Goal: Use online tool/utility: Utilize a website feature to perform a specific function

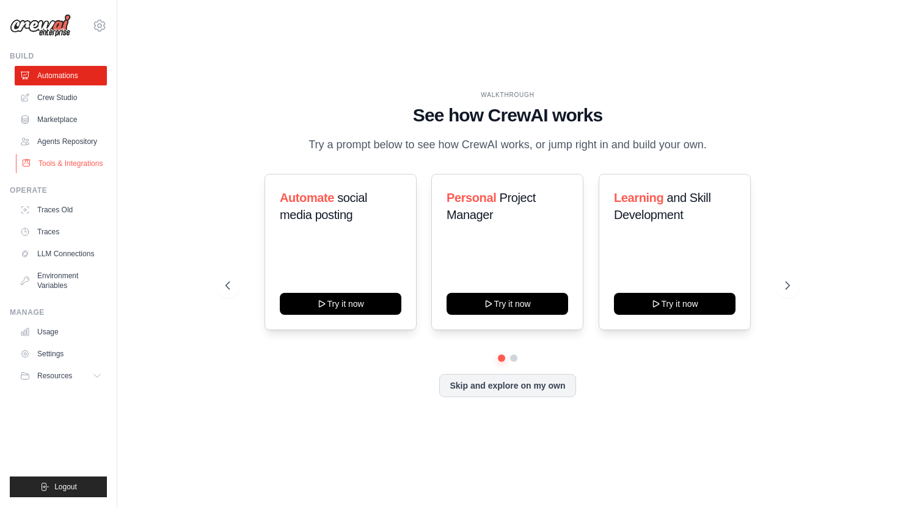
click at [83, 162] on link "Tools & Integrations" at bounding box center [62, 164] width 92 height 20
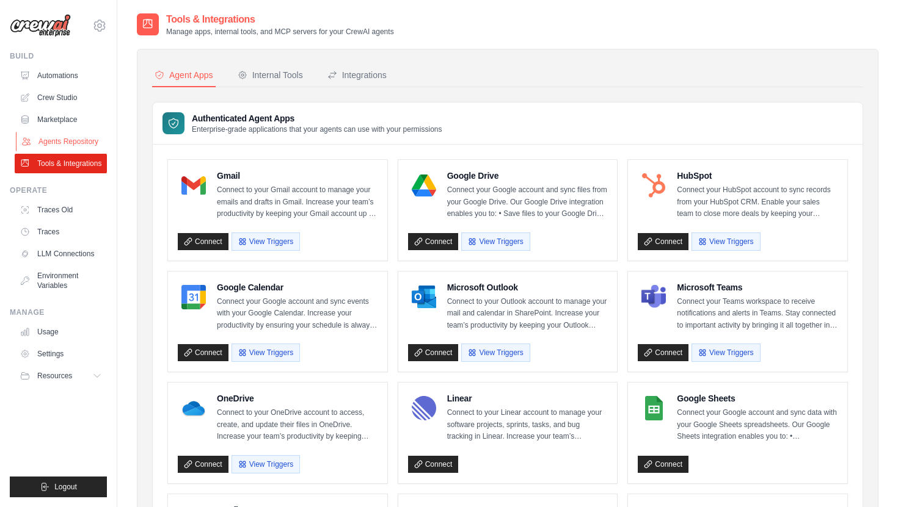
click at [74, 134] on link "Agents Repository" at bounding box center [62, 142] width 92 height 20
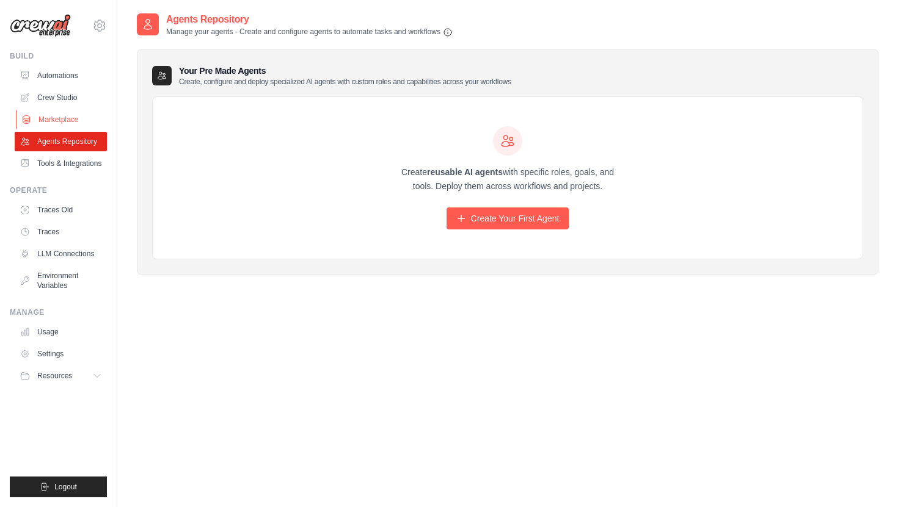
click at [53, 115] on link "Marketplace" at bounding box center [62, 120] width 92 height 20
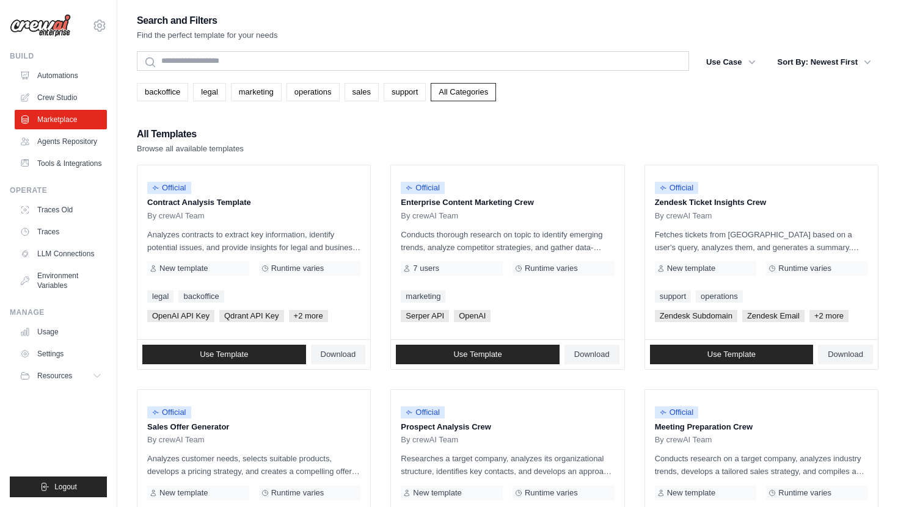
click at [57, 87] on ul "Automations Crew Studio Marketplace Agents Repository Tools & Integrations" at bounding box center [61, 119] width 92 height 107
click at [59, 98] on link "Crew Studio" at bounding box center [62, 98] width 92 height 20
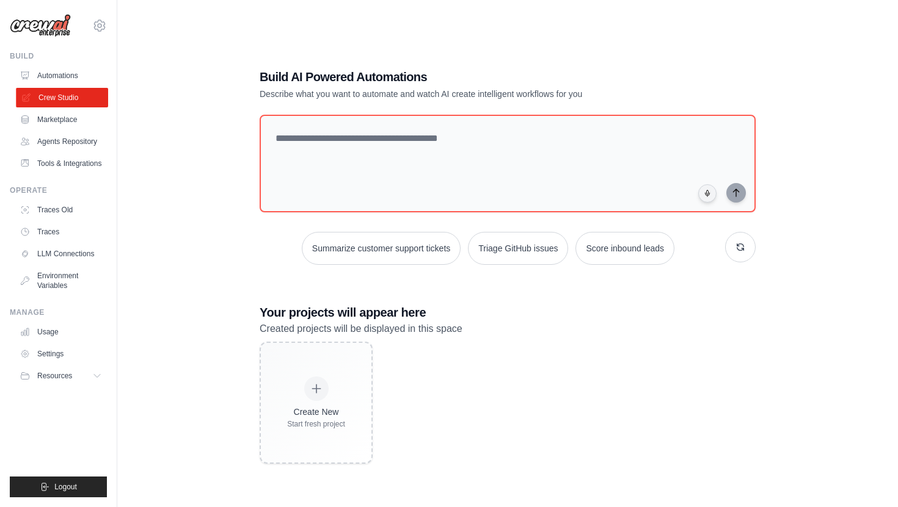
click at [49, 106] on link "Crew Studio" at bounding box center [62, 98] width 92 height 20
click at [46, 119] on link "Marketplace" at bounding box center [62, 120] width 92 height 20
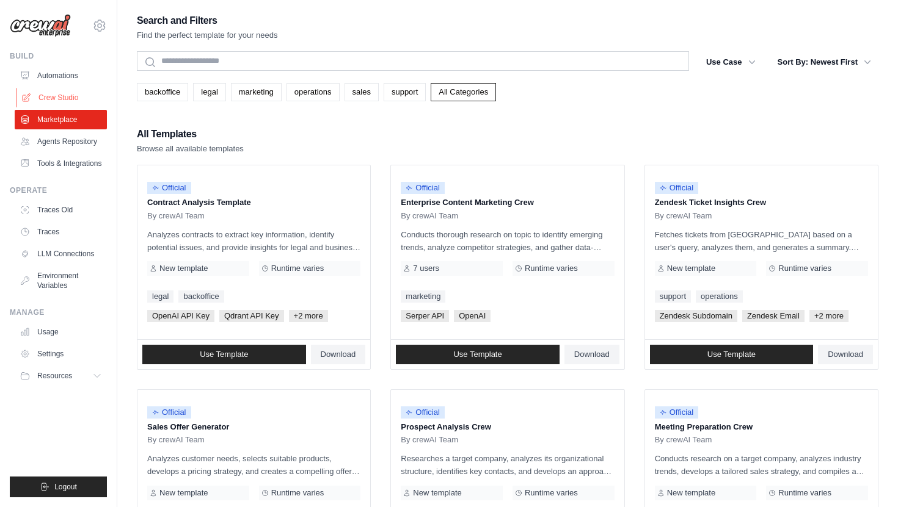
click at [49, 98] on link "Crew Studio" at bounding box center [62, 98] width 92 height 20
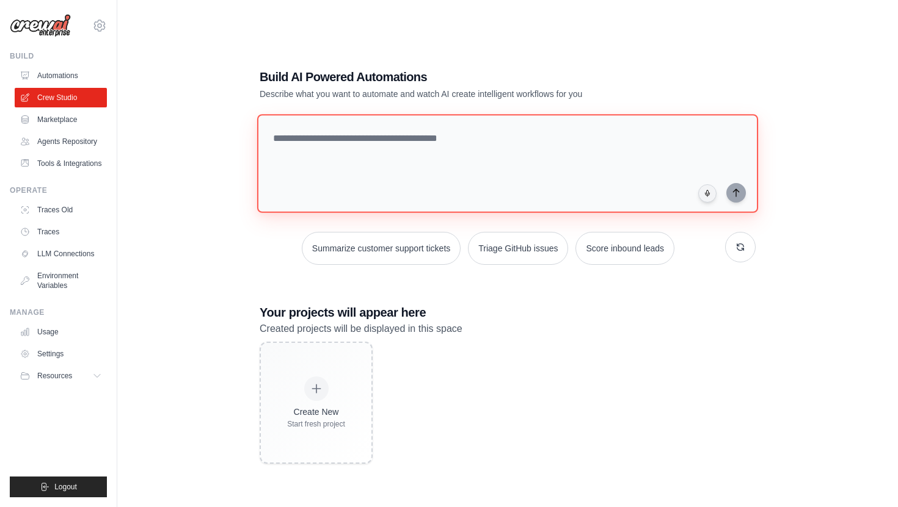
click at [438, 157] on textarea at bounding box center [507, 163] width 501 height 99
paste textarea "**********"
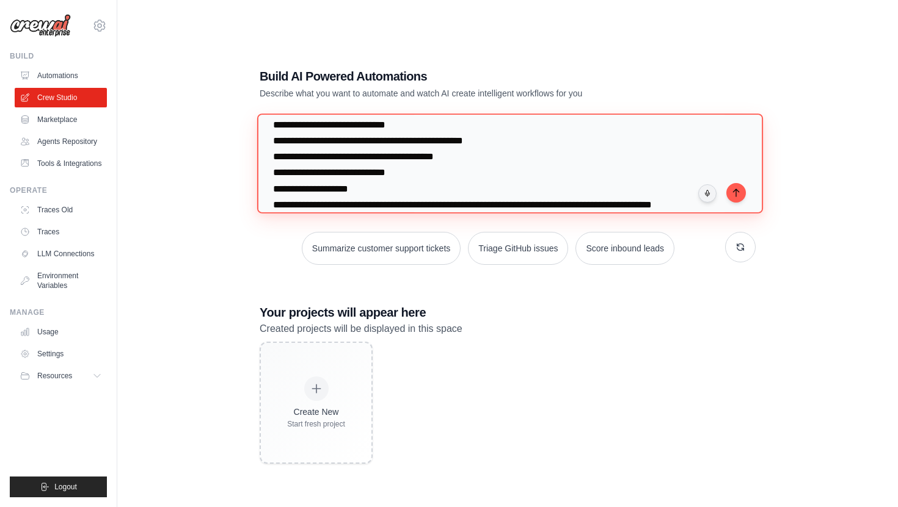
scroll to position [331, 0]
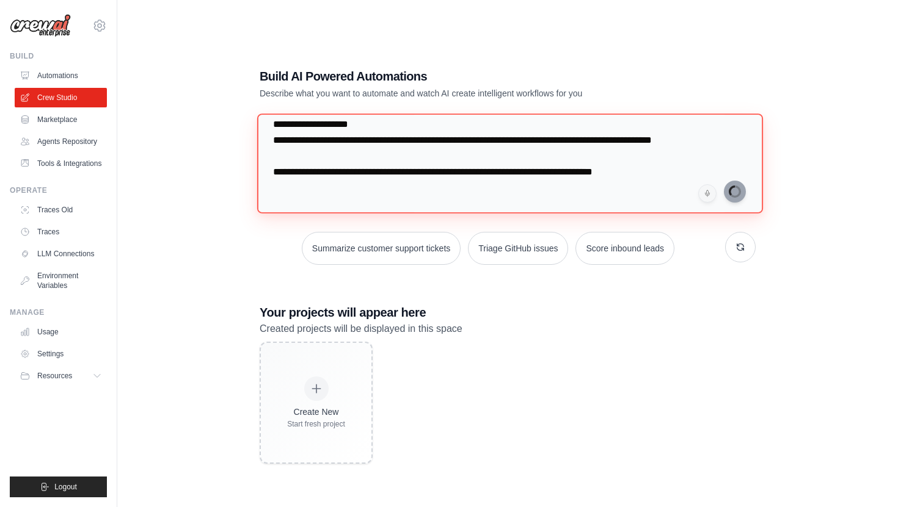
type textarea "**********"
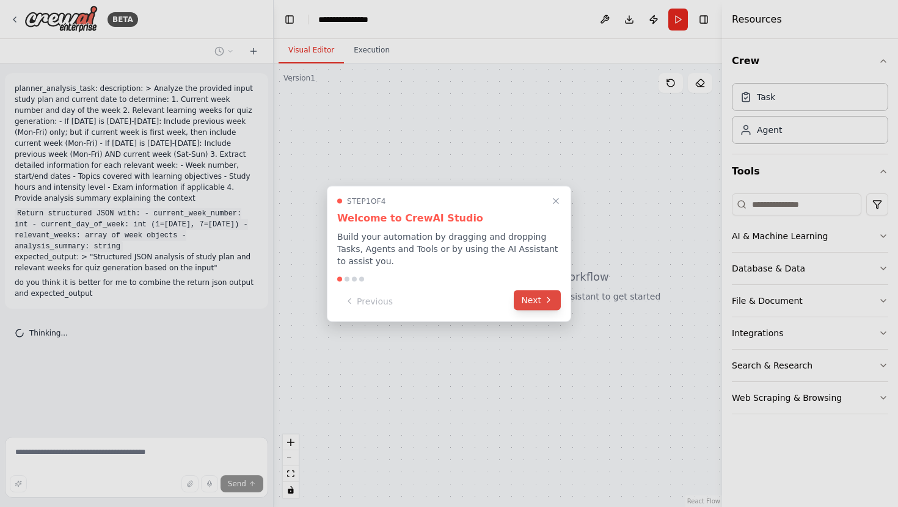
click at [550, 298] on icon at bounding box center [548, 301] width 10 height 10
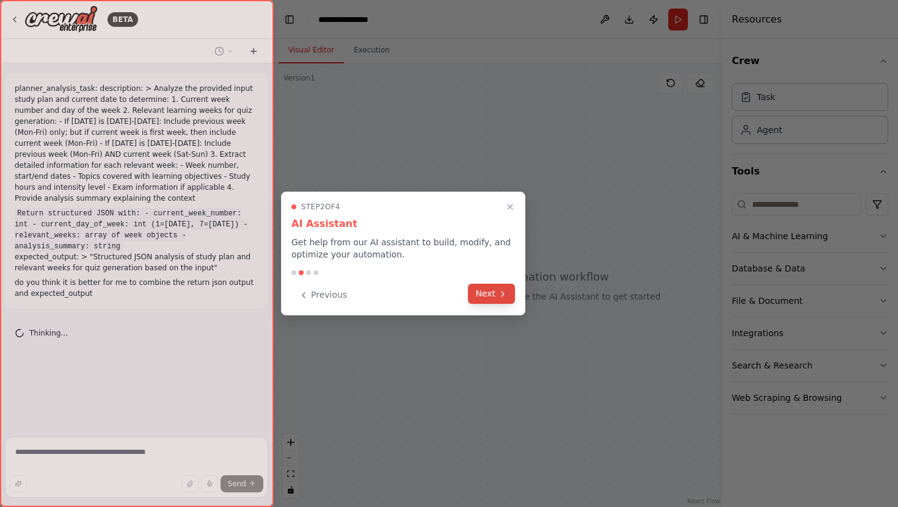
click at [488, 294] on button "Next" at bounding box center [491, 294] width 47 height 20
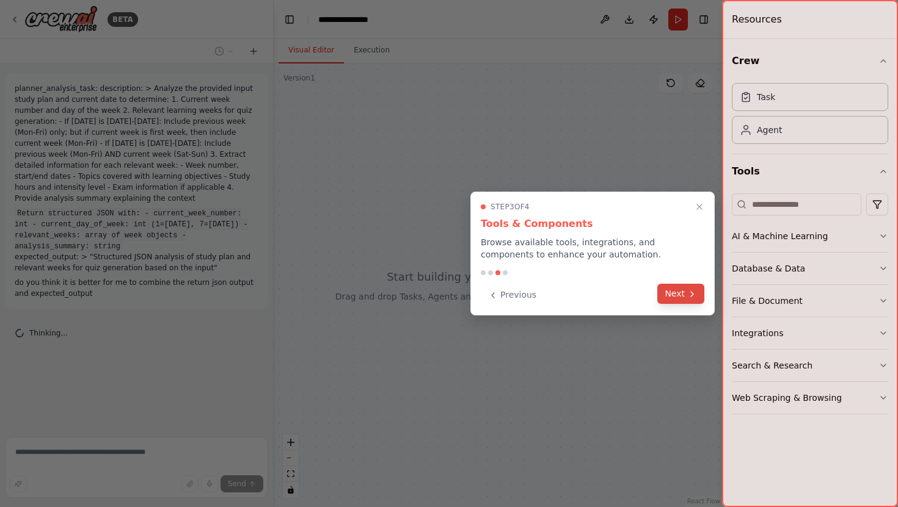
click at [683, 300] on button "Next" at bounding box center [680, 294] width 47 height 20
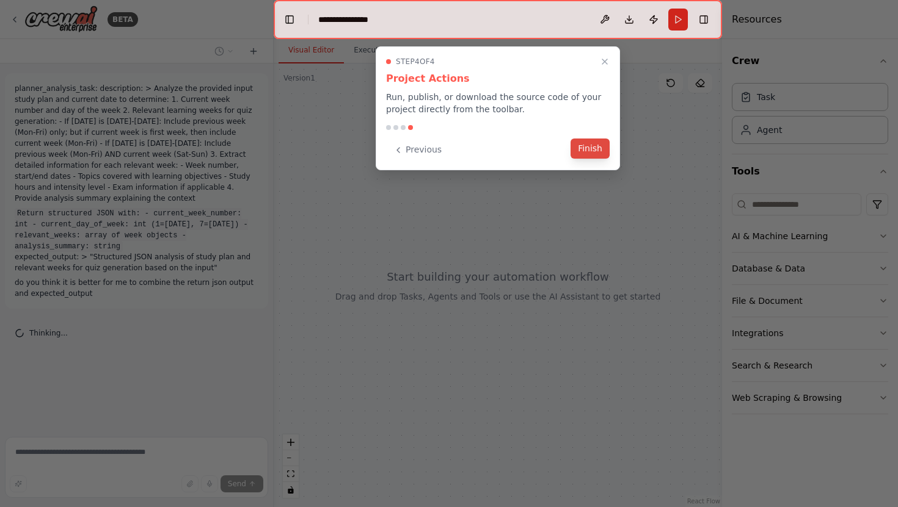
click at [590, 154] on button "Finish" at bounding box center [589, 149] width 39 height 20
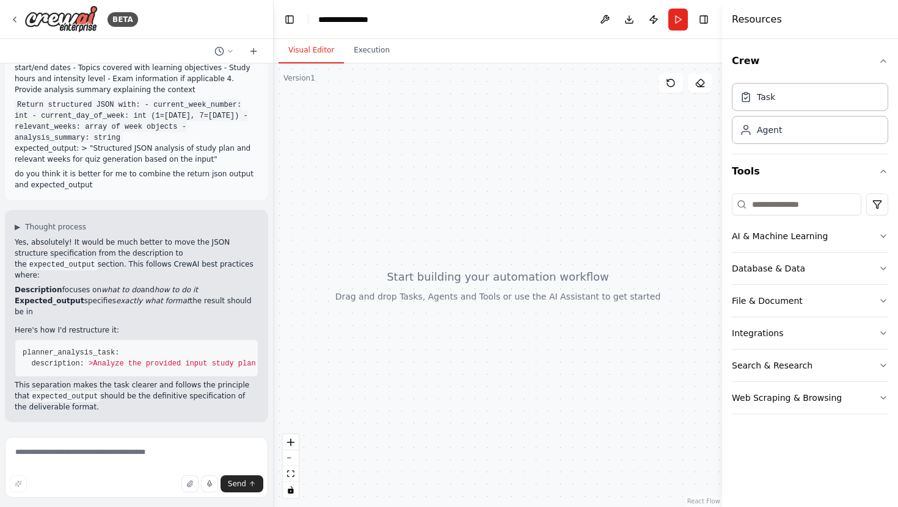
scroll to position [208, 0]
drag, startPoint x: 54, startPoint y: 385, endPoint x: 16, endPoint y: 234, distance: 155.4
click at [16, 340] on pre "planner_analysis_task: description: > Analyze the provided input study plan and…" at bounding box center [137, 359] width 244 height 38
copy code "planner_analysis_task: description: > Analyze the provided input study plan and…"
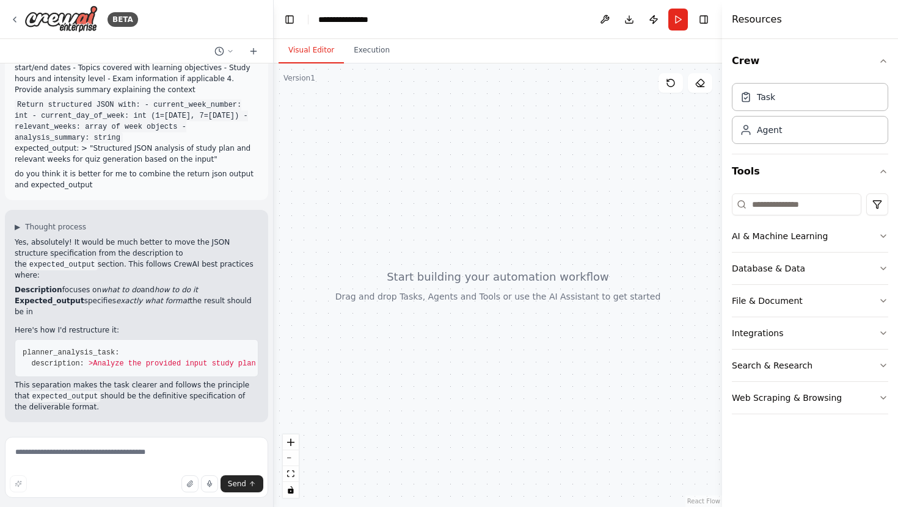
copy code "planner_analysis_task: description: > Analyze the provided input study plan and…"
click at [131, 459] on textarea at bounding box center [136, 467] width 263 height 61
paste textarea "**********"
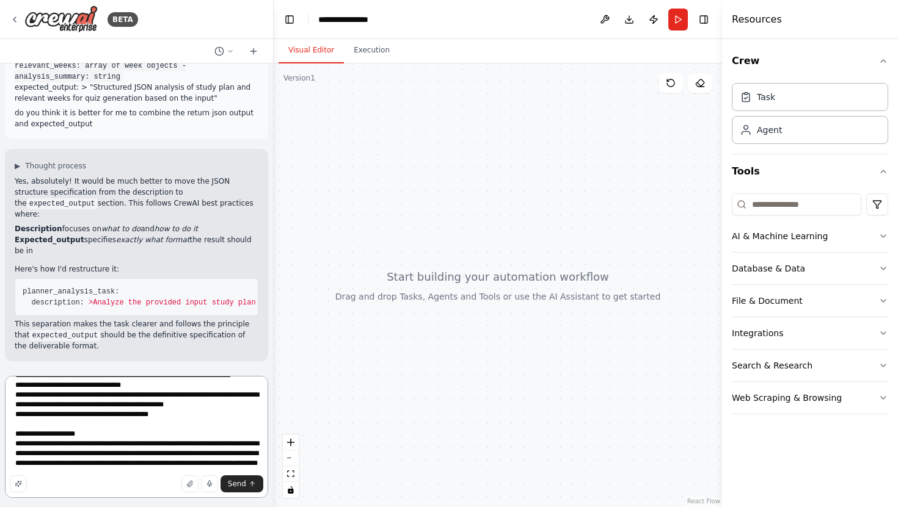
scroll to position [738, 0]
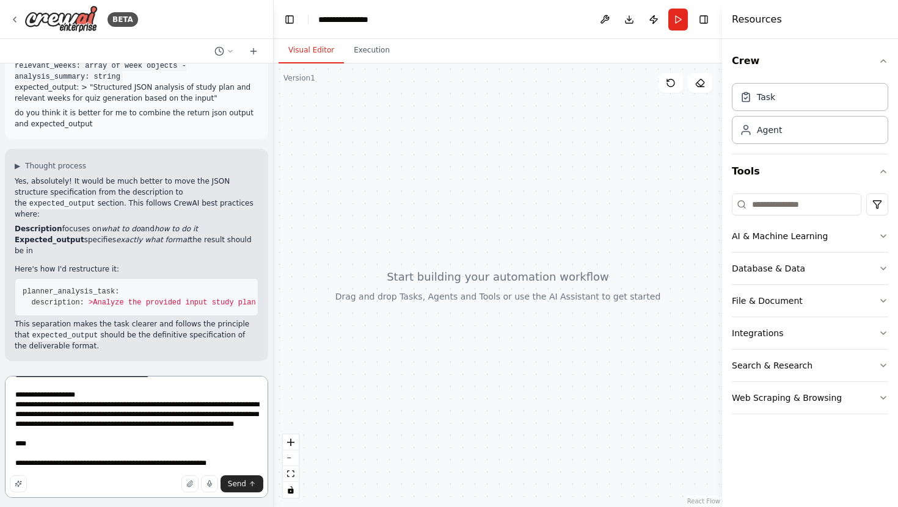
type textarea "**********"
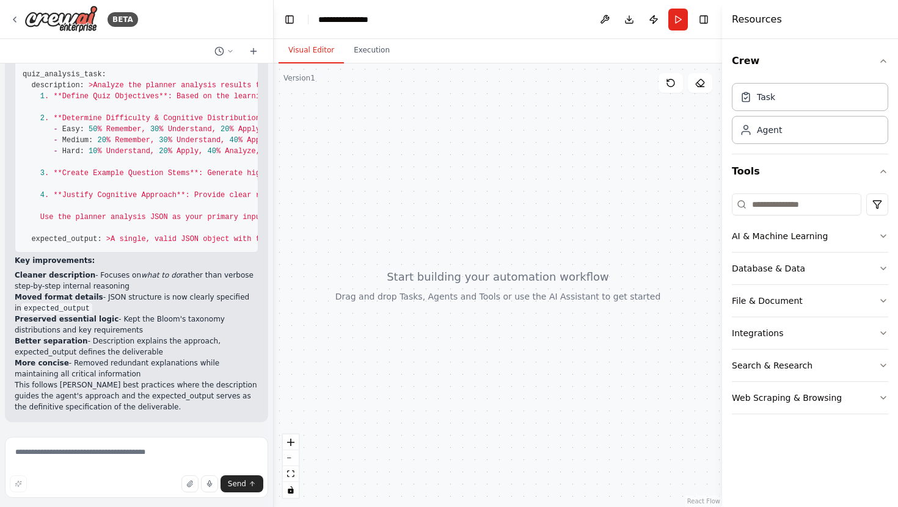
scroll to position [1541, 0]
drag, startPoint x: 55, startPoint y: 363, endPoint x: 18, endPoint y: 192, distance: 174.4
click at [18, 192] on pre "quiz_analysis_task: description: > Analyze the planner analysis results to crea…" at bounding box center [137, 157] width 244 height 192
copy code "quiz_analysis_task: description: > Analyze the planner analysis results to crea…"
click at [218, 134] on span at bounding box center [218, 129] width 4 height 9
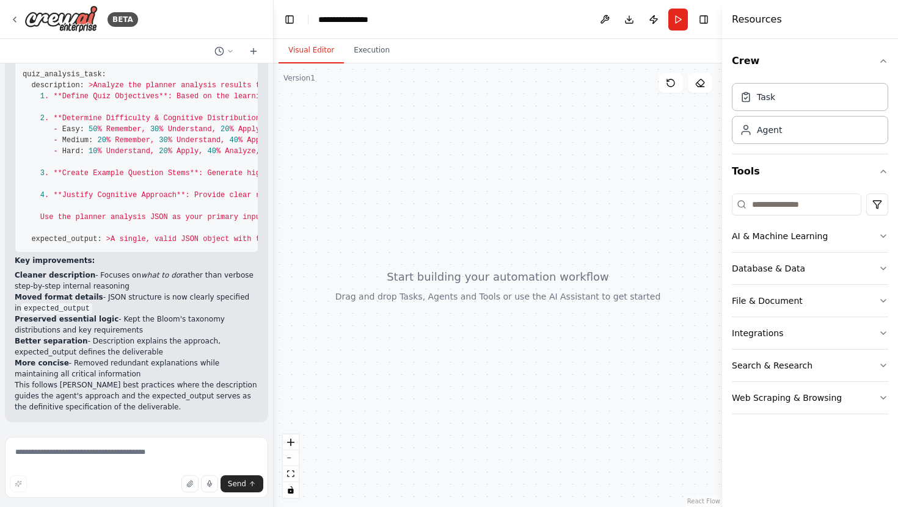
scroll to position [1824, 0]
click at [102, 458] on textarea at bounding box center [136, 467] width 263 height 61
type textarea "*"
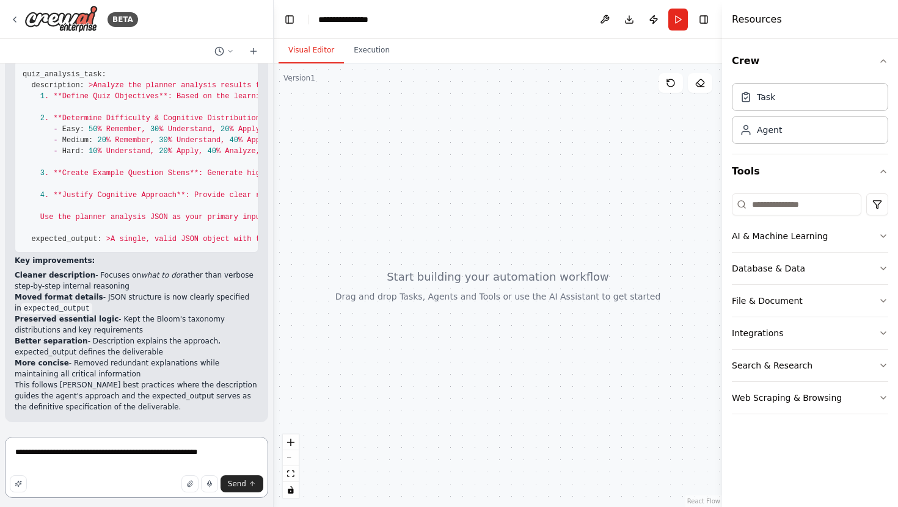
type textarea "**********"
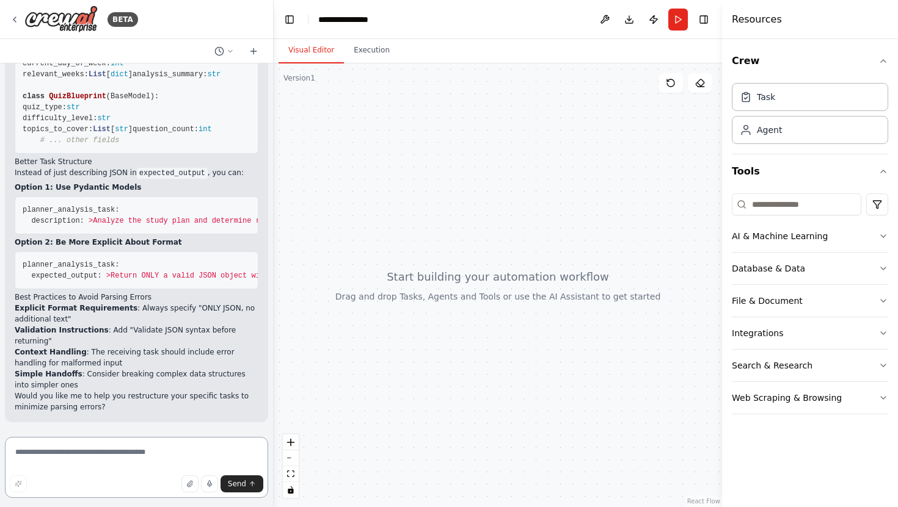
scroll to position [2762, 0]
click at [113, 455] on textarea at bounding box center [136, 467] width 263 height 61
paste textarea "**********"
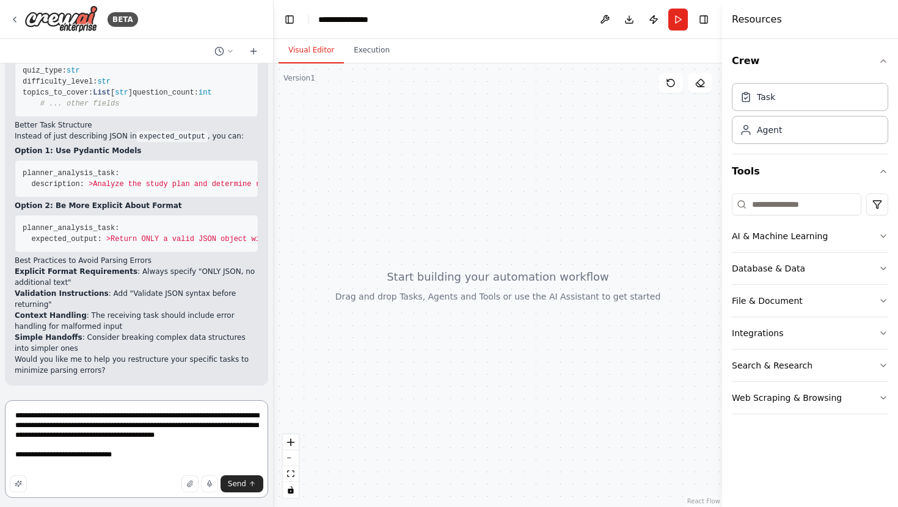
type textarea "**********"
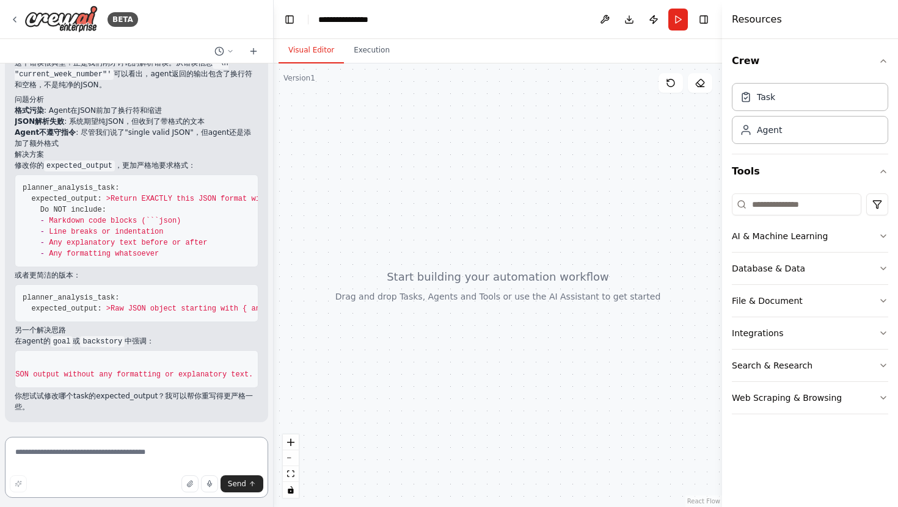
scroll to position [0, 280]
drag, startPoint x: 249, startPoint y: 374, endPoint x: 81, endPoint y: 363, distance: 168.3
click at [81, 363] on pre "goal: > Extract and analyze study plan data, returning ONLY clean JSON output w…" at bounding box center [137, 370] width 244 height 38
click at [94, 365] on pre "goal: > Extract and analyze study plan data, returning ONLY clean JSON output w…" at bounding box center [137, 370] width 244 height 38
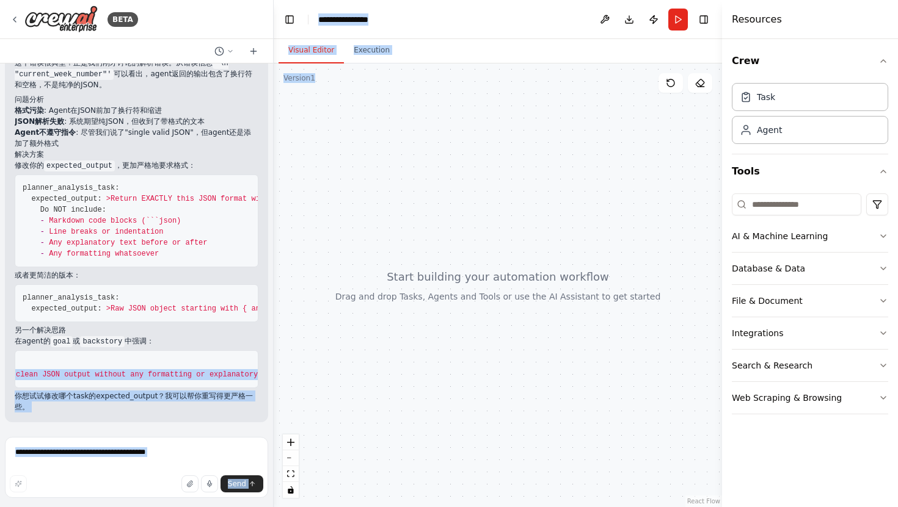
scroll to position [0, 280]
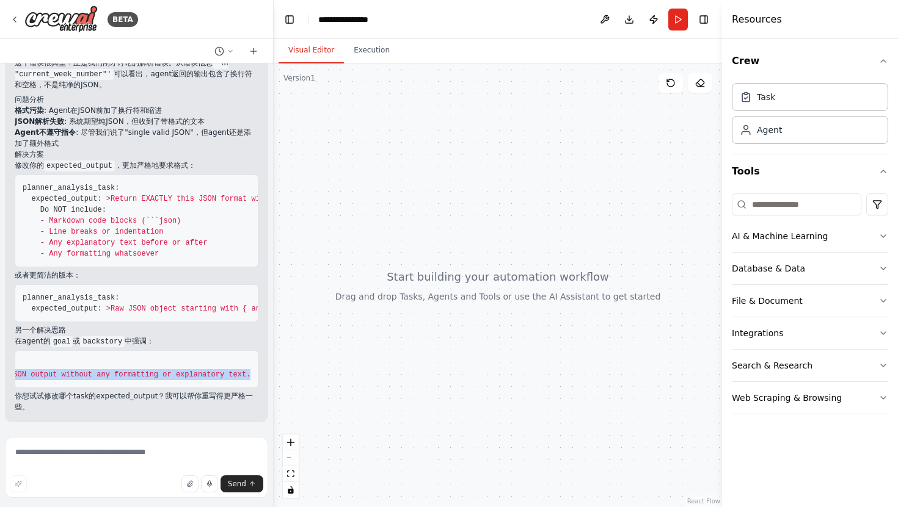
drag, startPoint x: 93, startPoint y: 374, endPoint x: 253, endPoint y: 376, distance: 160.6
click at [253, 376] on pre "goal: > Extract and analyze study plan data, returning ONLY clean JSON output w…" at bounding box center [137, 370] width 244 height 38
copy span "returning ONLY clean JSON output without any formatting or explanatory text."
click at [12, 15] on icon at bounding box center [15, 20] width 10 height 10
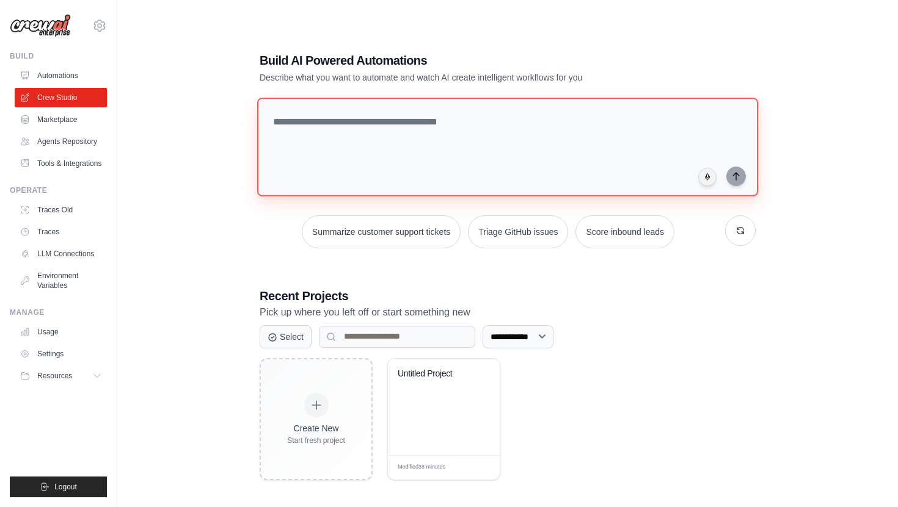
click at [439, 117] on textarea at bounding box center [507, 147] width 501 height 99
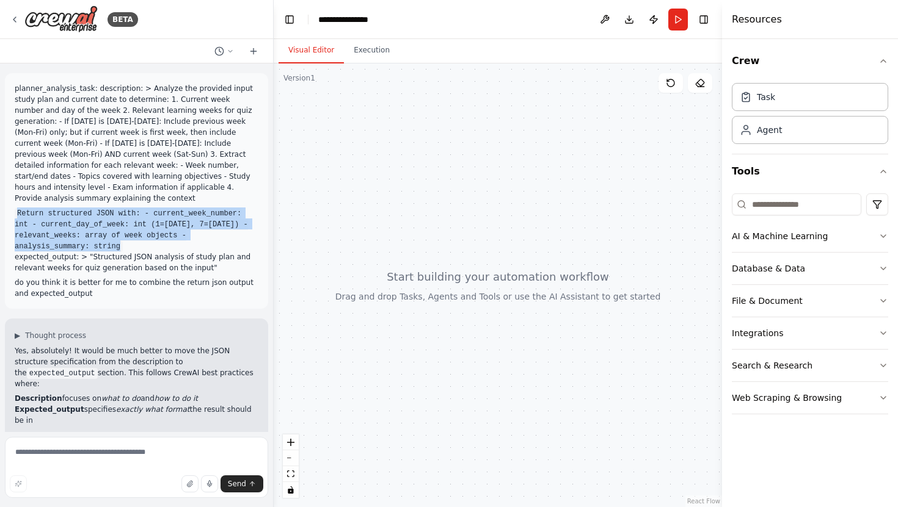
drag, startPoint x: 133, startPoint y: 234, endPoint x: 17, endPoint y: 203, distance: 119.7
click at [16, 202] on div "planner_analysis_task: description: > Analyze the provided input study plan and…" at bounding box center [137, 191] width 244 height 216
copy code "Return structured JSON with: - current_week_number: int - current_day_of_week: …"
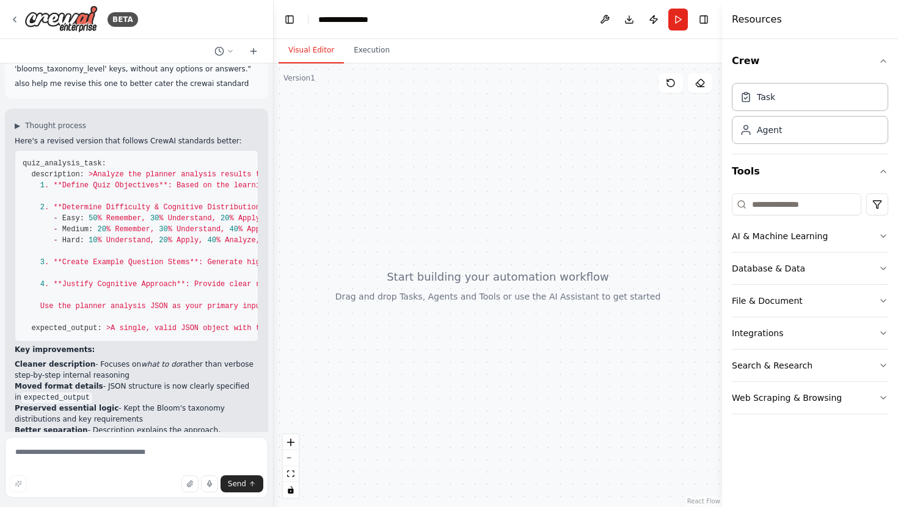
scroll to position [1259, 0]
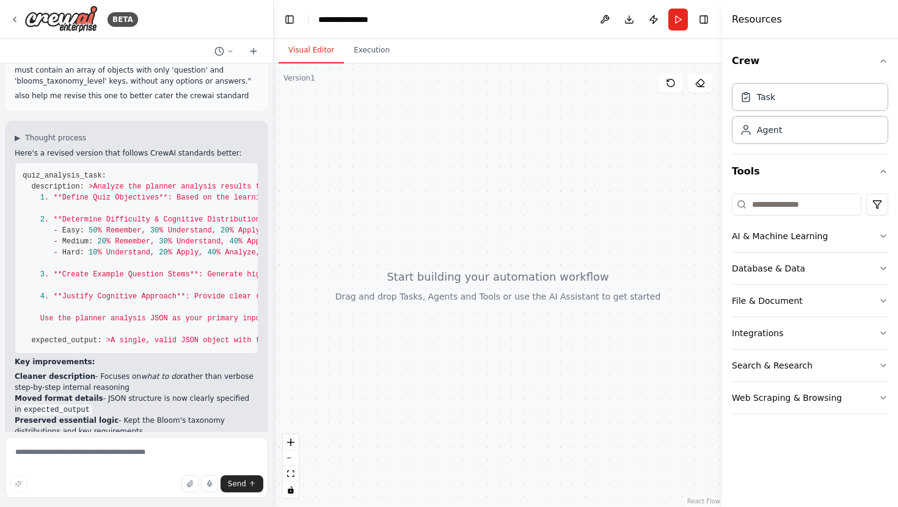
drag, startPoint x: 165, startPoint y: 210, endPoint x: 190, endPoint y: 341, distance: 133.7
copy code "Produce a detailed quiz analysis in a single, valid JSON object. The structure …"
click at [115, 451] on textarea at bounding box center [136, 467] width 263 height 61
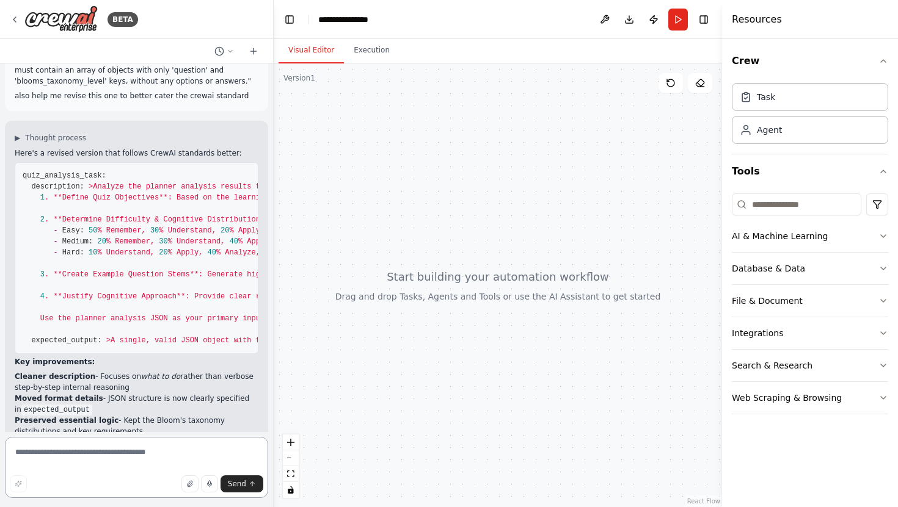
paste textarea "**********"
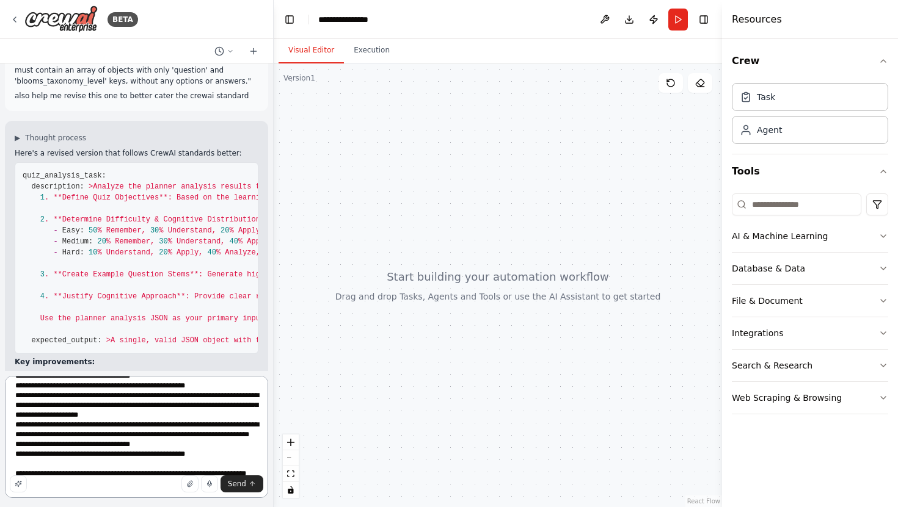
scroll to position [74, 0]
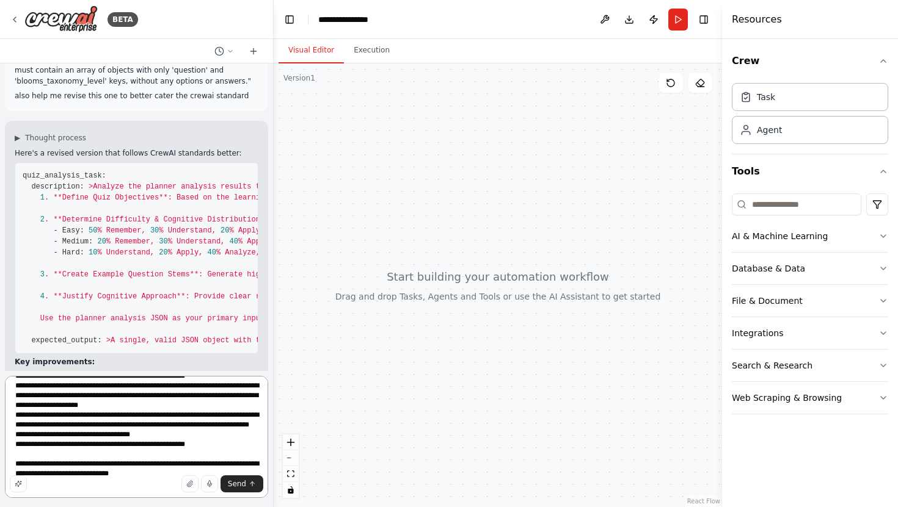
type textarea "**********"
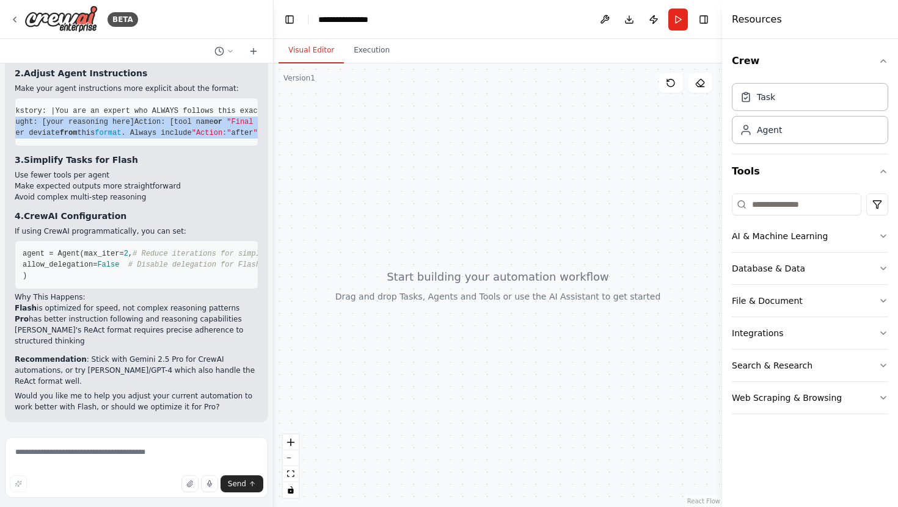
scroll to position [0, 107]
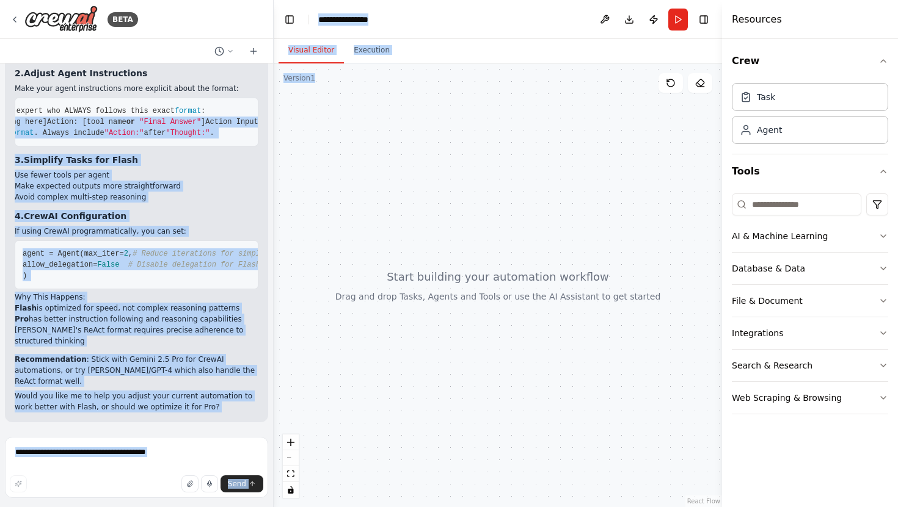
drag, startPoint x: 32, startPoint y: 280, endPoint x: 284, endPoint y: 329, distance: 256.9
click at [284, 329] on div "BETA planner_analysis_task: description: > Analyze the provided input study pla…" at bounding box center [449, 253] width 898 height 507
copy div "Thought: [your reasoning here] Action: [tool name or "Final Answer" ] Action In…"
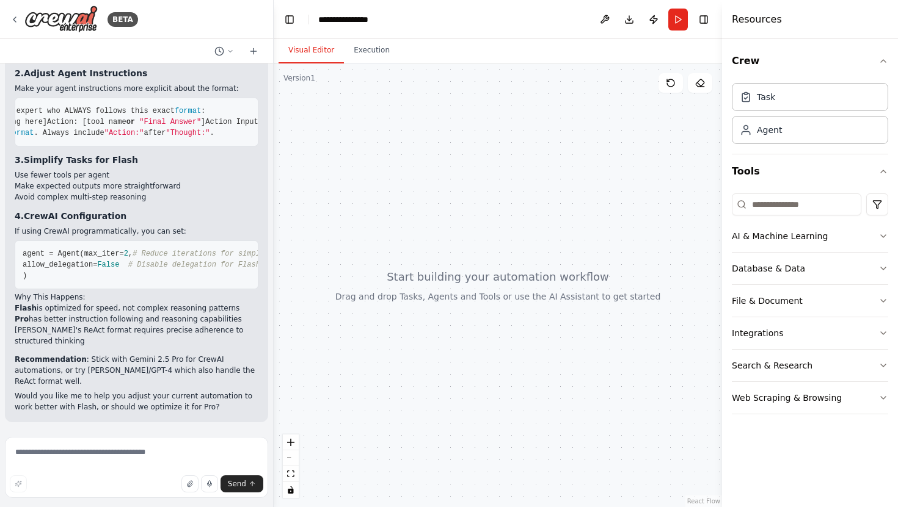
click at [167, 147] on pre "backstory: | You are an expert who ALWAYS follows this exact format : Thought: …" at bounding box center [137, 122] width 244 height 49
drag, startPoint x: 31, startPoint y: 281, endPoint x: 260, endPoint y: 322, distance: 232.7
click at [260, 322] on div "▶ Thought process This error indicates that Gemini 2.5 Flash is struggling to f…" at bounding box center [136, 112] width 263 height 622
copy code "Thought: [your reasoning here] Action: [tool name or "Final Answer" ] Action In…"
click at [166, 147] on pre "backstory: | You are an expert who ALWAYS follows this exact format : Thought: …" at bounding box center [137, 122] width 244 height 49
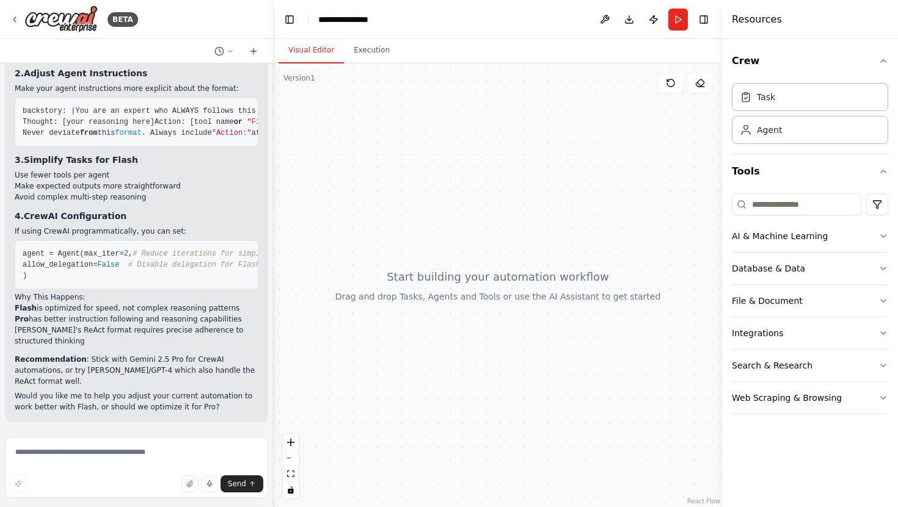
scroll to position [4191, 0]
click at [109, 452] on textarea at bounding box center [136, 467] width 263 height 61
type textarea "**********"
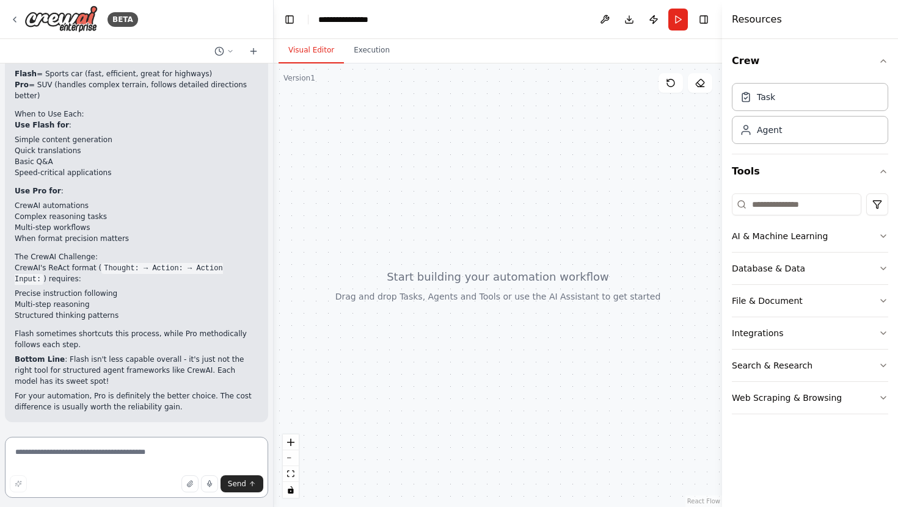
scroll to position [4497, 0]
drag, startPoint x: 191, startPoint y: 263, endPoint x: 74, endPoint y: 261, distance: 117.2
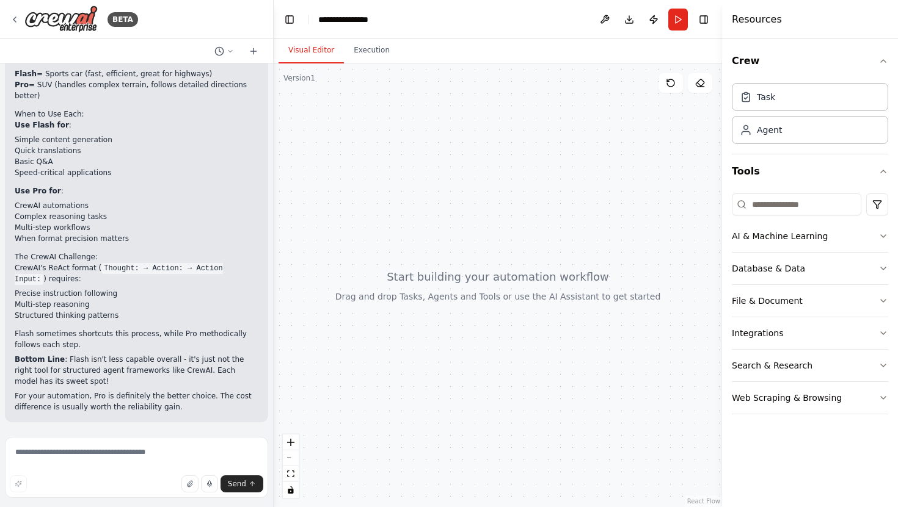
drag, startPoint x: 32, startPoint y: 238, endPoint x: 266, endPoint y: 279, distance: 238.1
copy code "Thought: [your reasoning here] Action: [tool name or "Final Answer" ] Action In…"
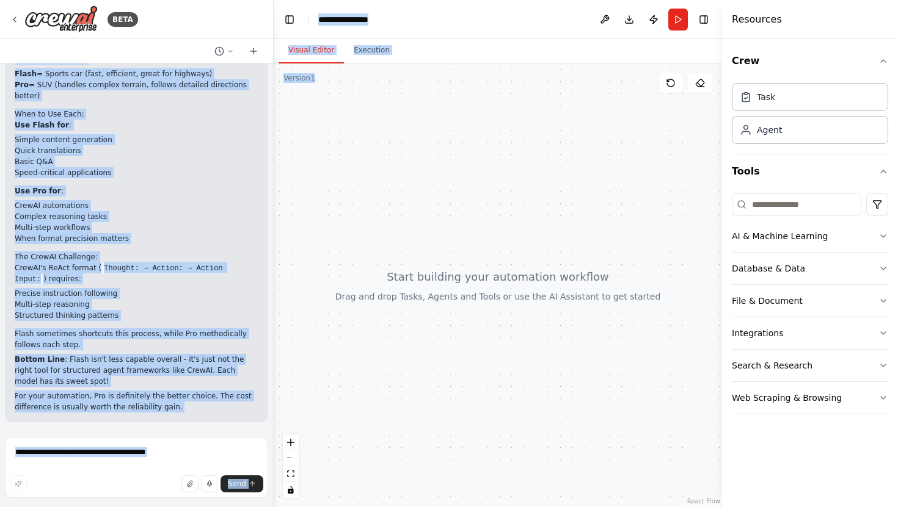
scroll to position [0, 107]
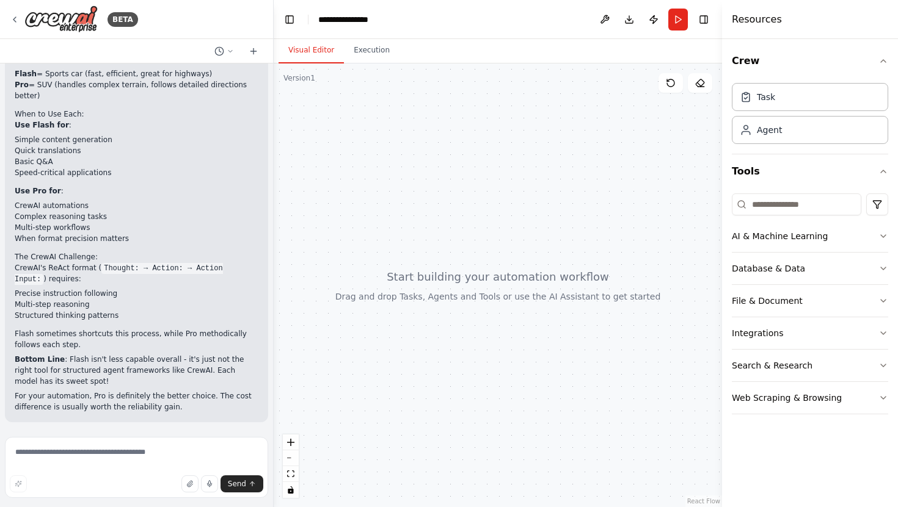
drag, startPoint x: 31, startPoint y: 222, endPoint x: 167, endPoint y: 228, distance: 136.3
copy span "You are an expert who ALWAYS follows this exact format :"
click at [111, 442] on textarea at bounding box center [136, 467] width 263 height 61
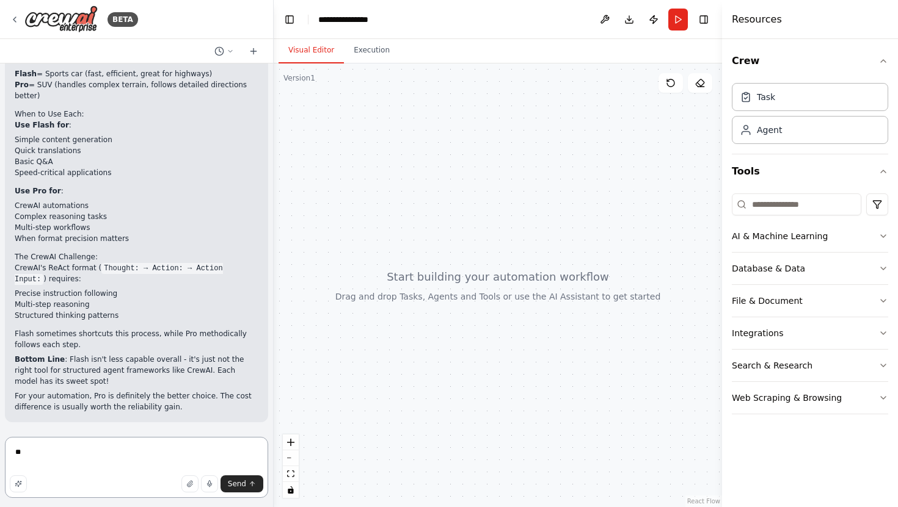
type textarea "*"
click at [99, 446] on textarea at bounding box center [136, 467] width 263 height 61
type textarea "*"
type textarea "**********"
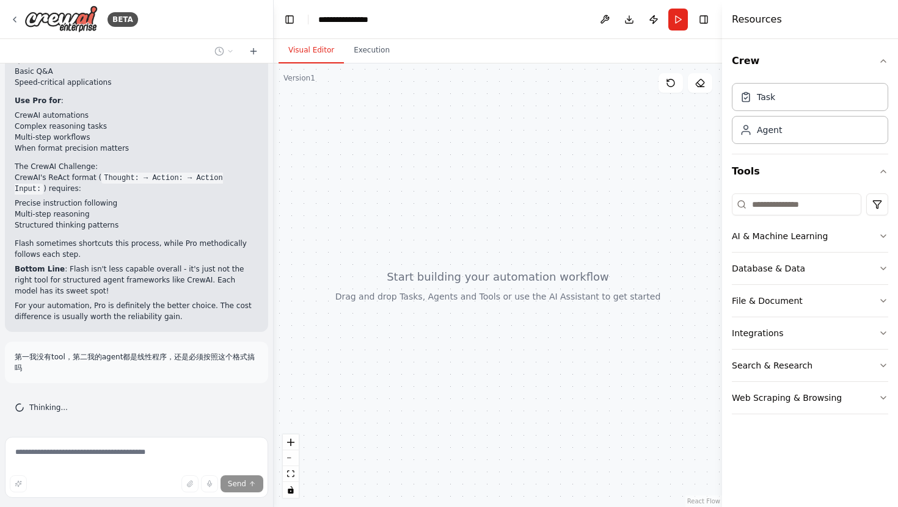
scroll to position [4895, 0]
